Goal: Task Accomplishment & Management: Use online tool/utility

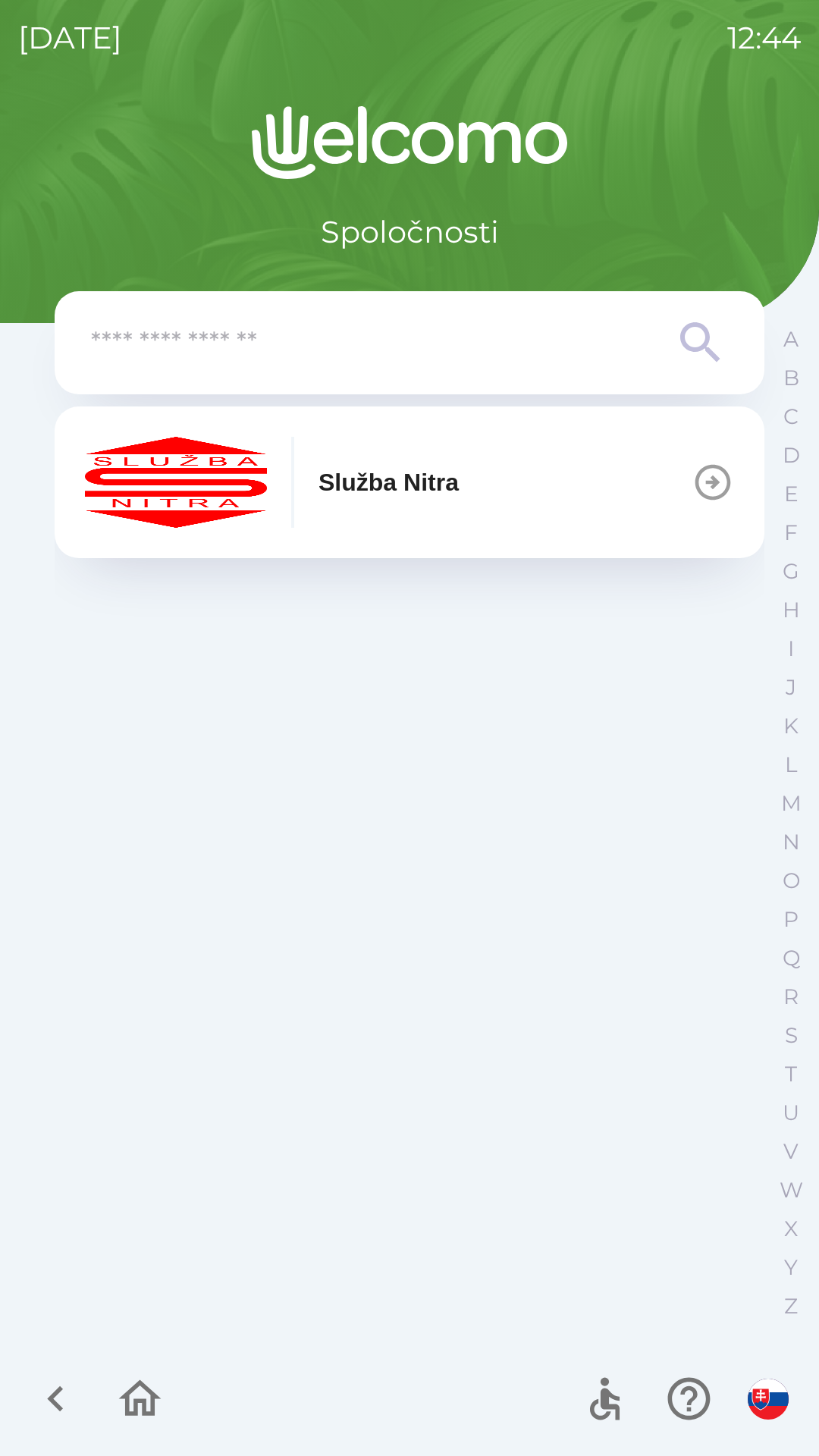
click at [420, 491] on p "Služba Nitra" at bounding box center [389, 483] width 140 height 36
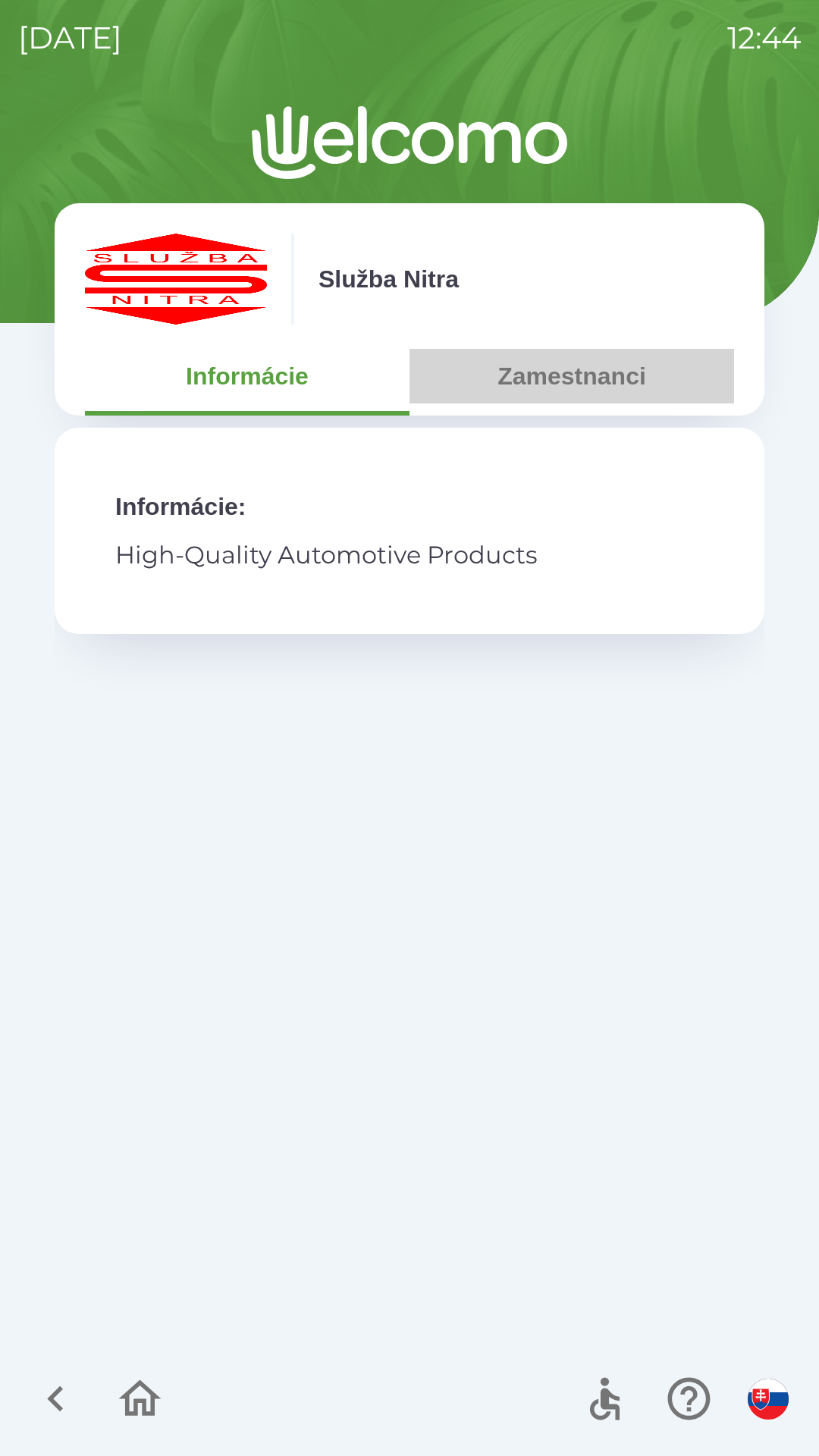
click at [588, 387] on button "Zamestnanci" at bounding box center [572, 375] width 325 height 55
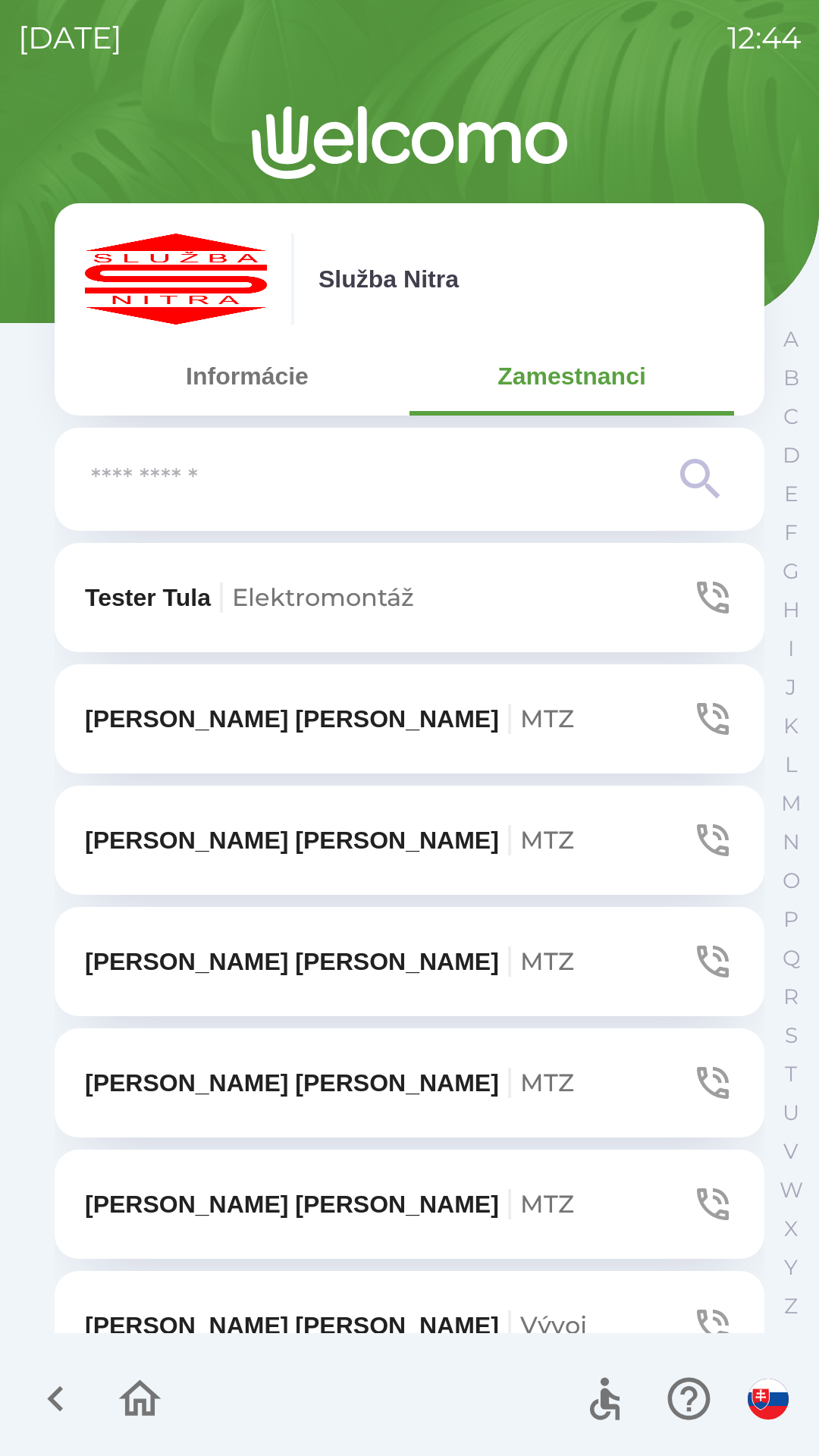
click at [273, 490] on input "text" at bounding box center [379, 479] width 576 height 41
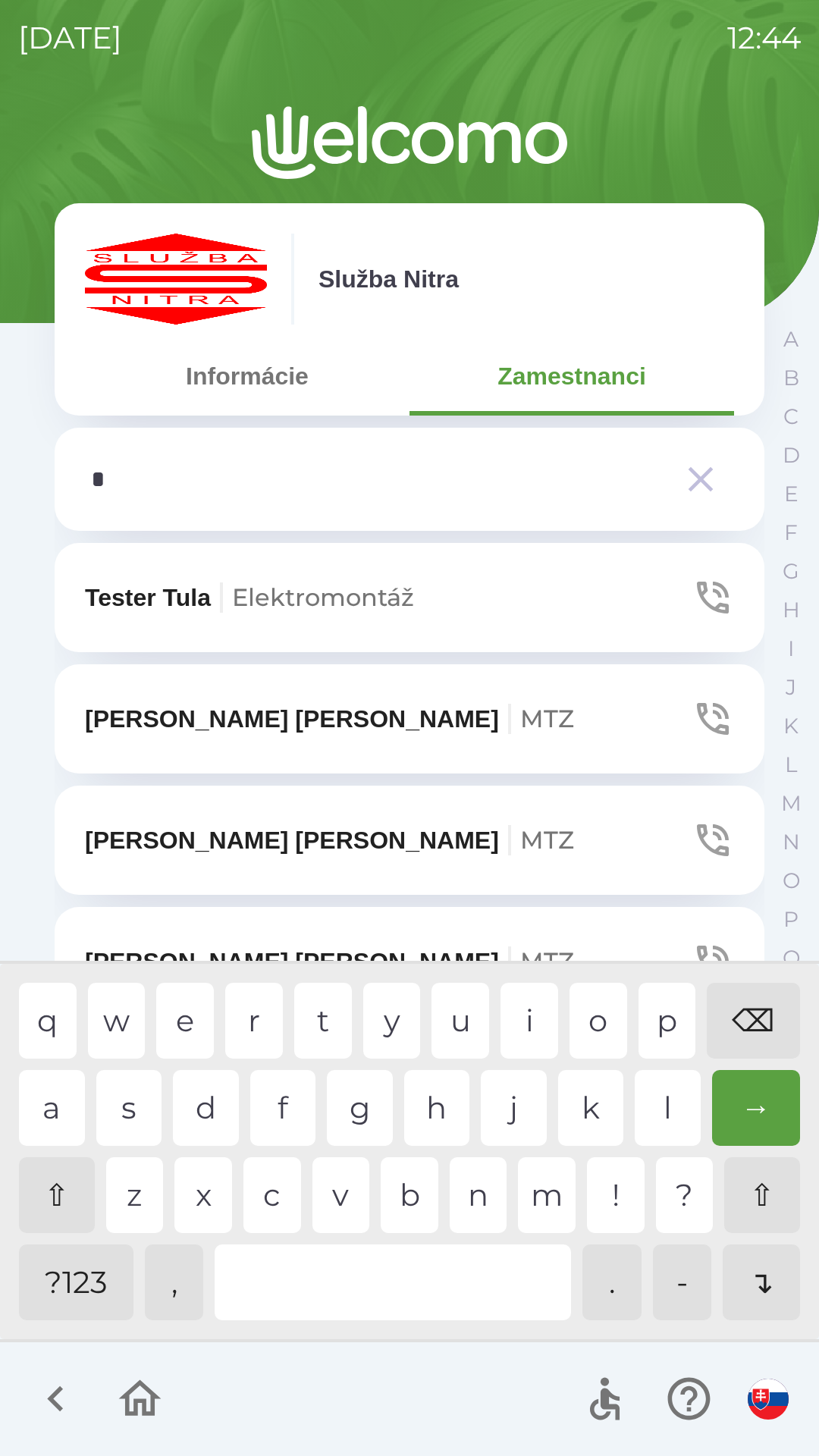
click at [132, 1101] on div "s" at bounding box center [129, 1108] width 66 height 76
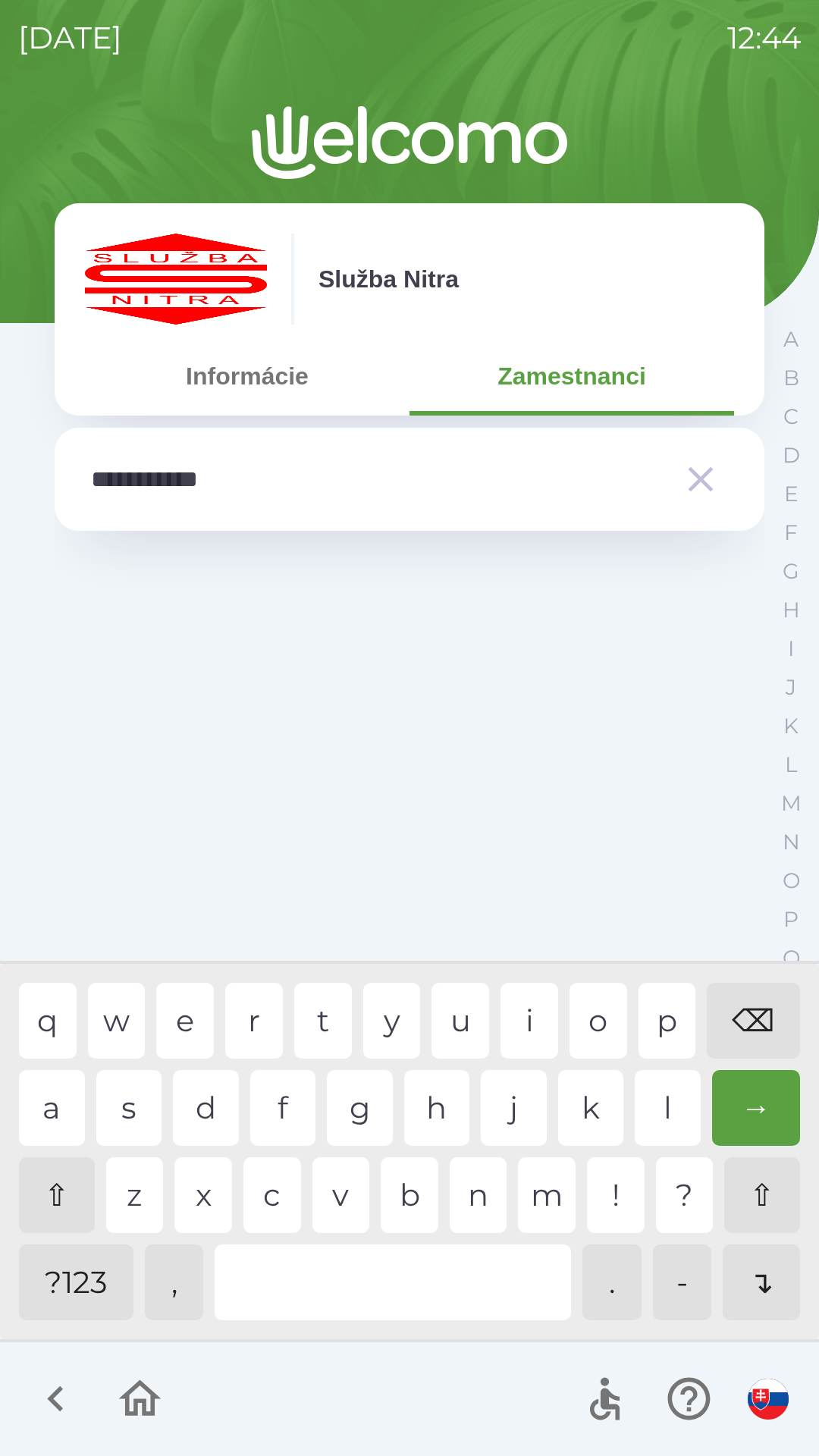
click at [757, 1009] on div "⌫" at bounding box center [753, 1020] width 93 height 76
click at [739, 1016] on div "⌫" at bounding box center [753, 1020] width 93 height 76
click at [737, 1038] on div "⌫" at bounding box center [753, 1020] width 93 height 76
click at [737, 1036] on div "⌫" at bounding box center [753, 1020] width 93 height 76
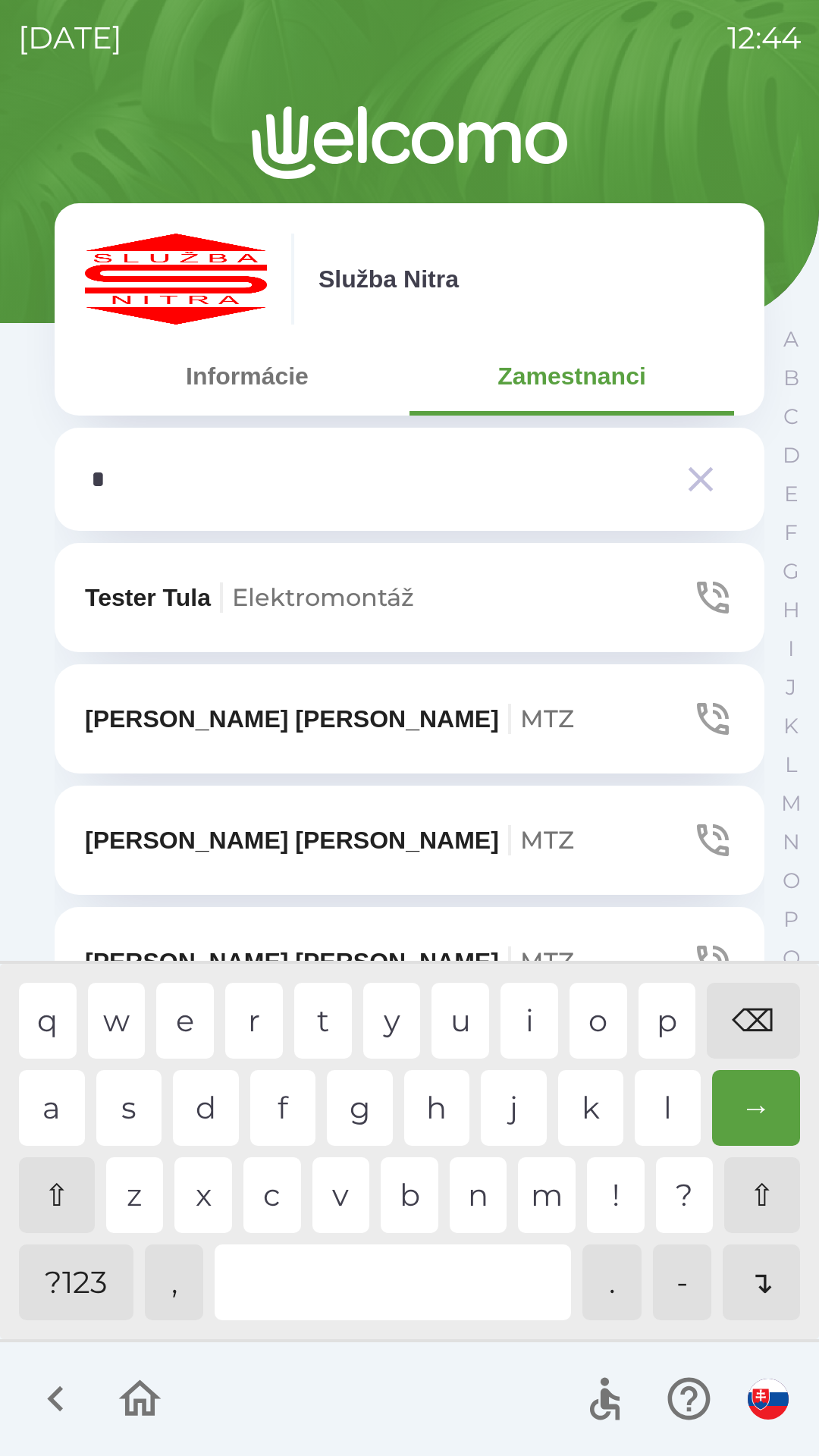
click at [755, 1020] on div "⌫" at bounding box center [753, 1020] width 93 height 76
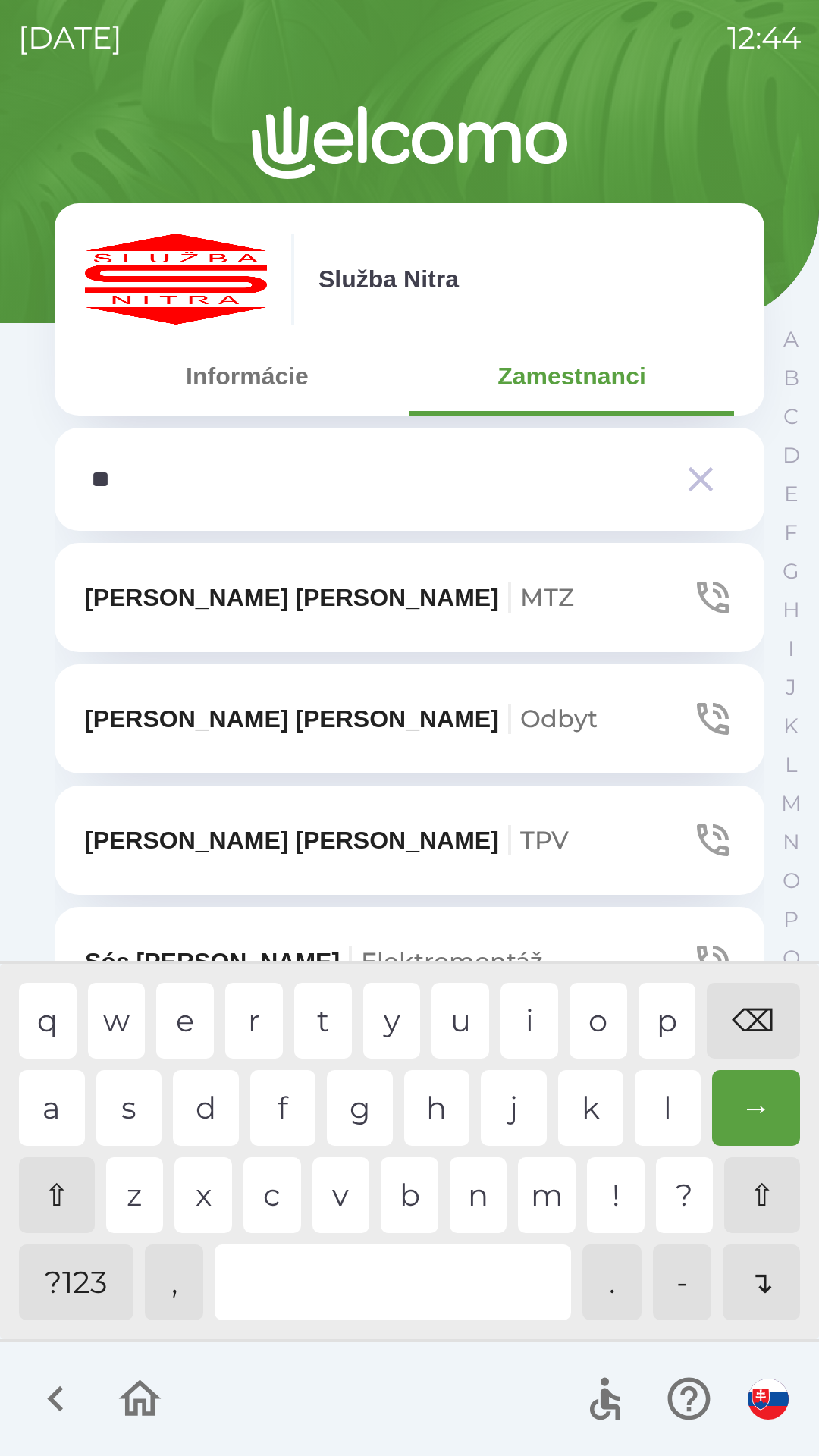
type input "***"
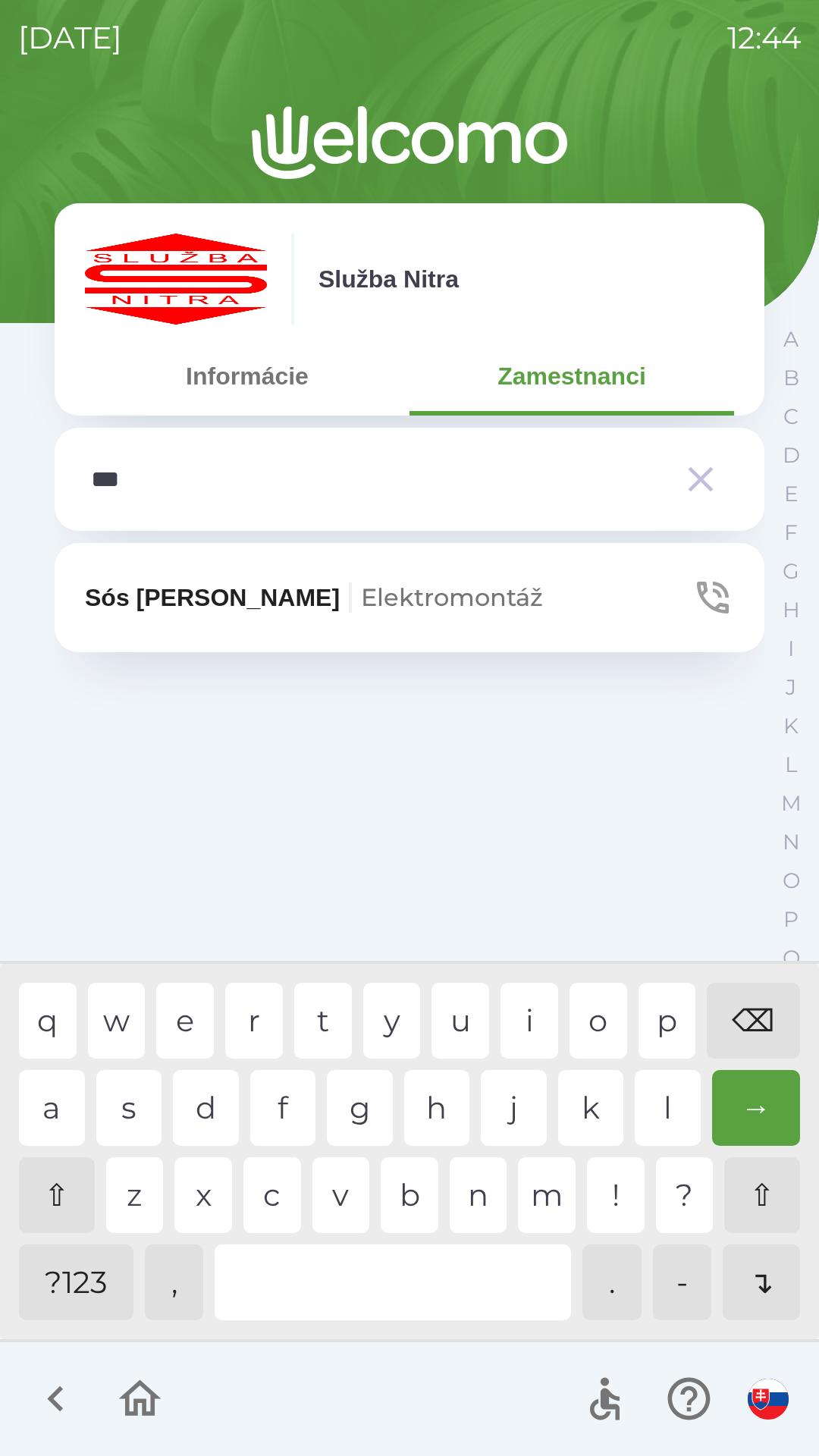
click at [188, 591] on p "Sós [PERSON_NAME] Elektromontáž" at bounding box center [313, 598] width 458 height 36
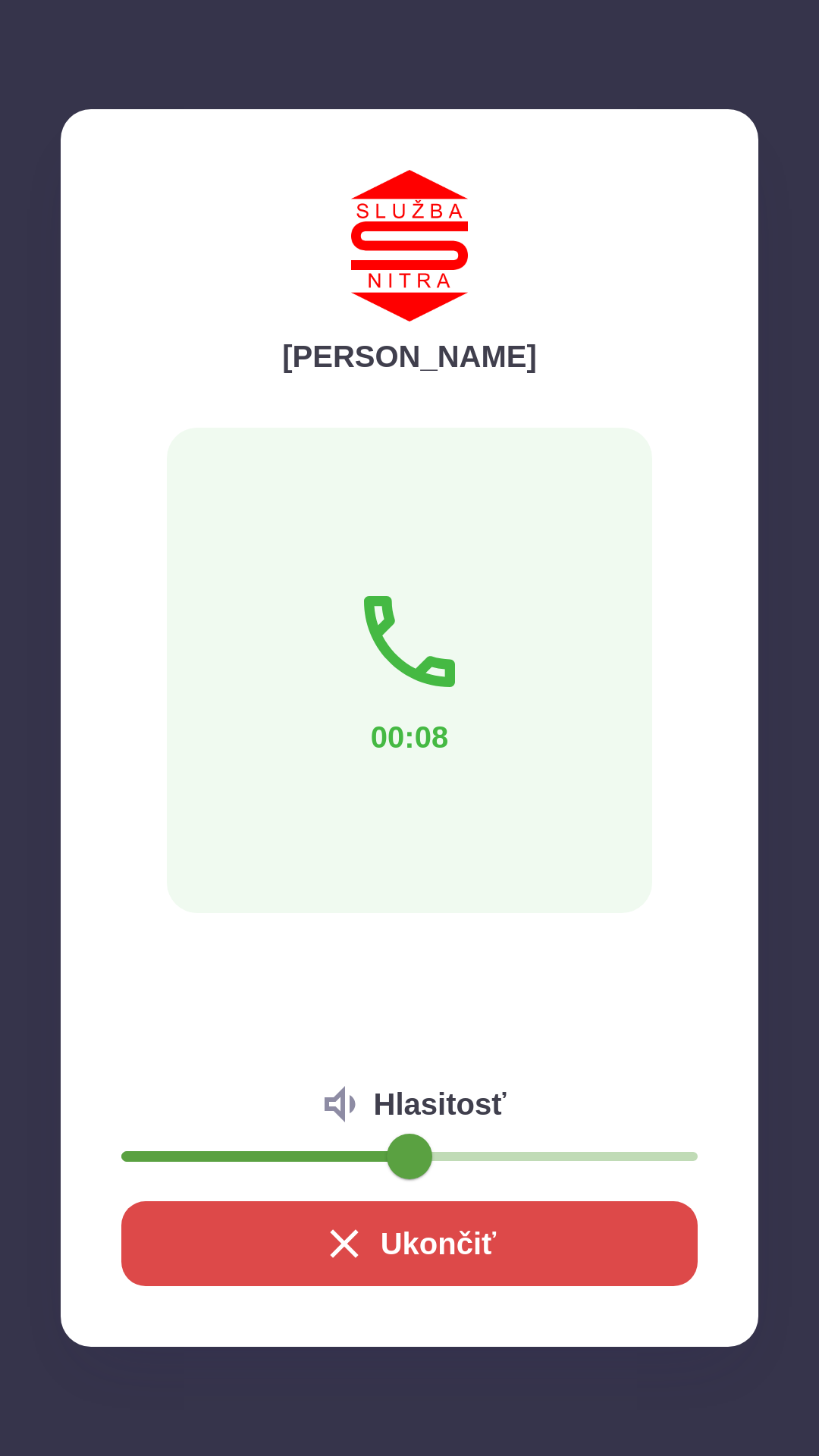
click at [417, 1236] on button "Ukončiť" at bounding box center [409, 1243] width 576 height 84
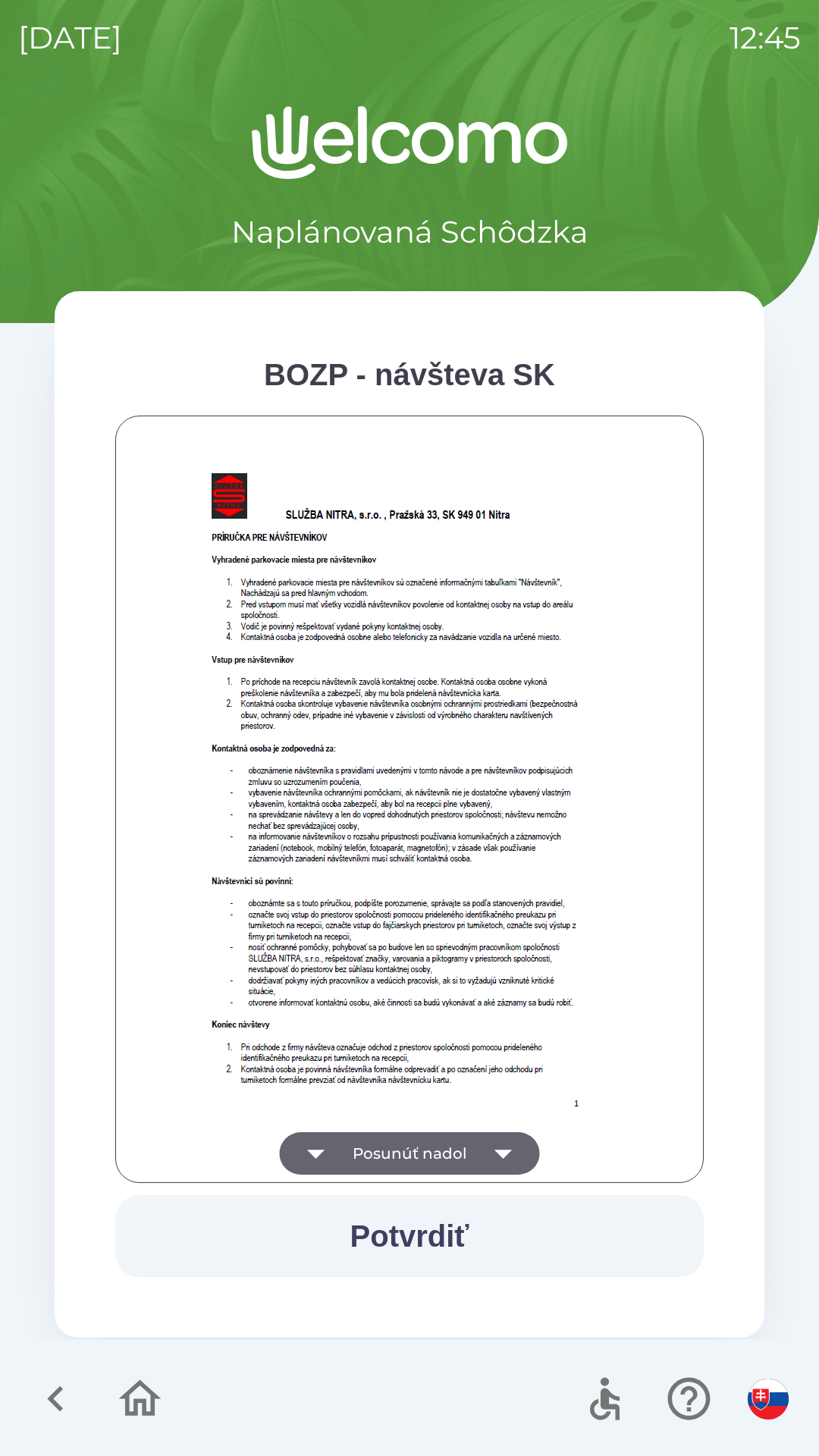
click at [518, 1158] on icon "button" at bounding box center [503, 1154] width 42 height 42
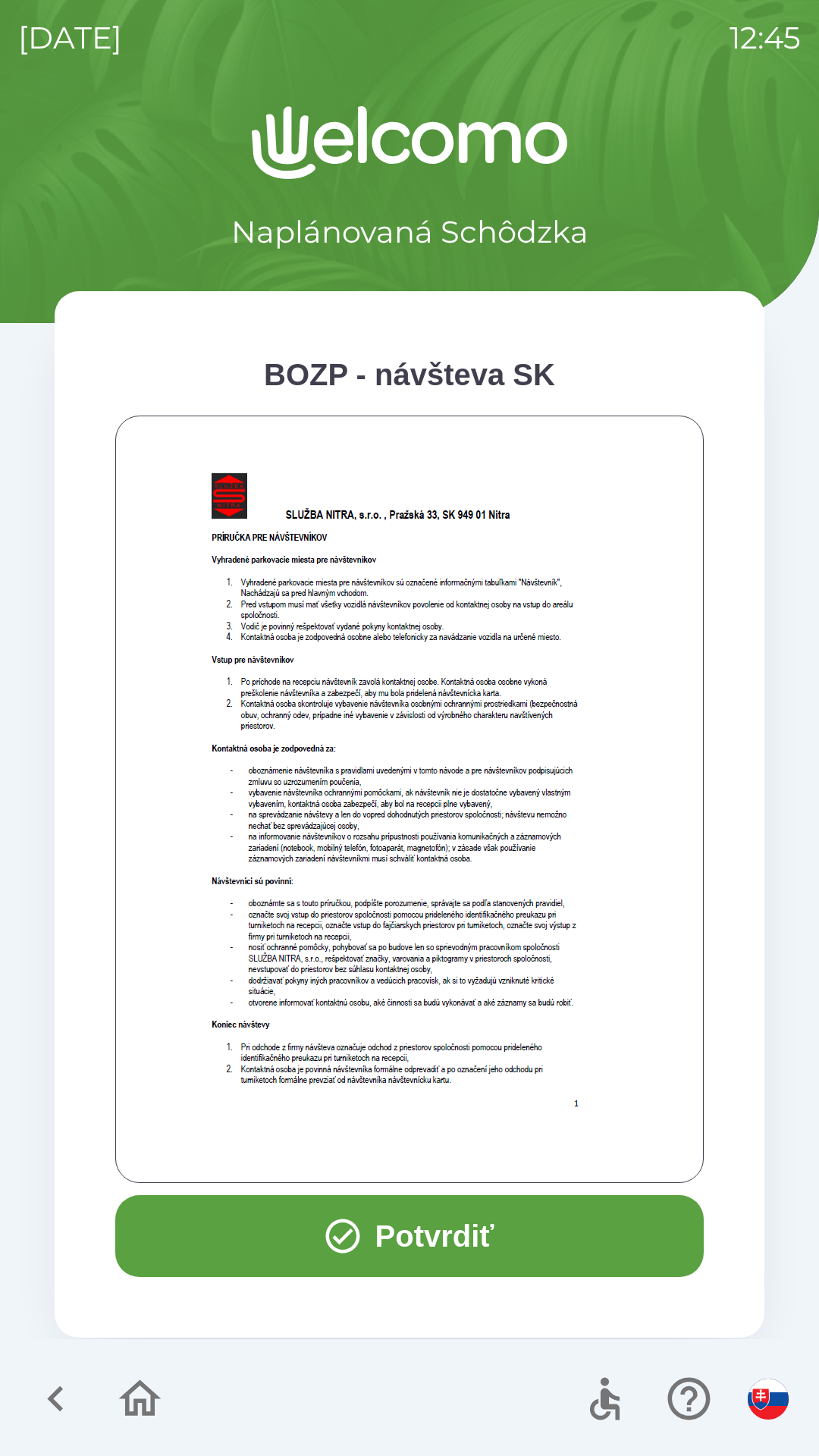
scroll to position [612, 0]
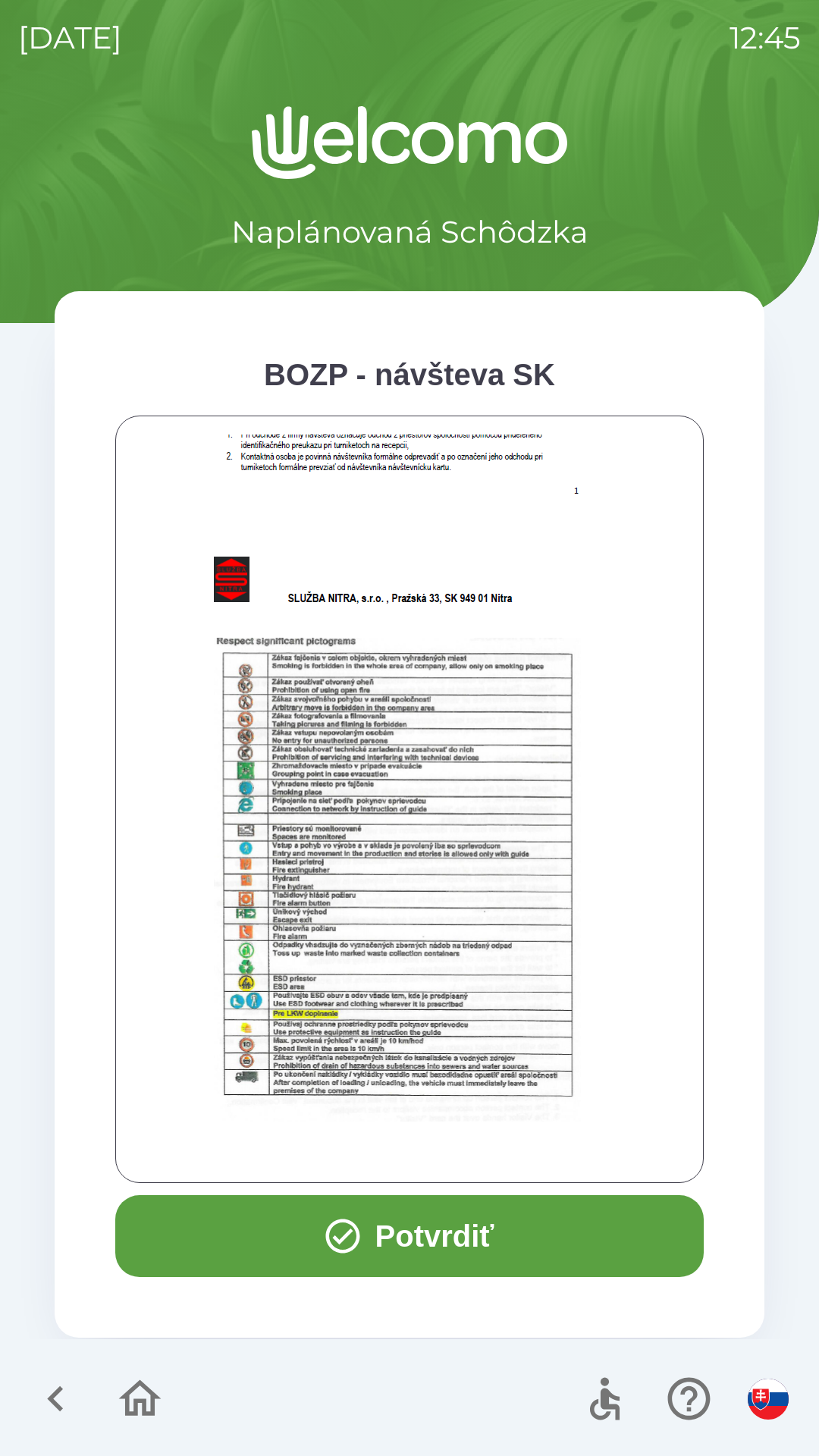
click at [519, 1160] on div at bounding box center [410, 800] width 551 height 729
click at [521, 1149] on div at bounding box center [410, 800] width 551 height 729
click at [480, 1224] on button "Potvrdiť" at bounding box center [409, 1235] width 589 height 82
